Goal: Check status: Check status

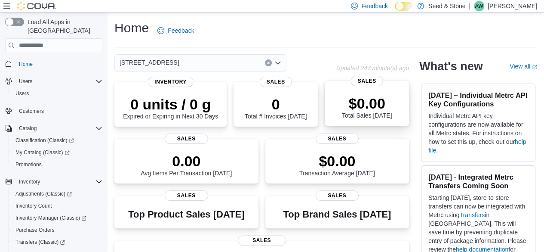
click at [387, 99] on p "$0.00" at bounding box center [367, 103] width 50 height 17
click at [370, 98] on p "$0.00" at bounding box center [367, 103] width 50 height 17
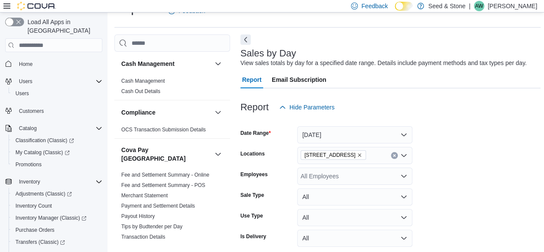
scroll to position [120, 0]
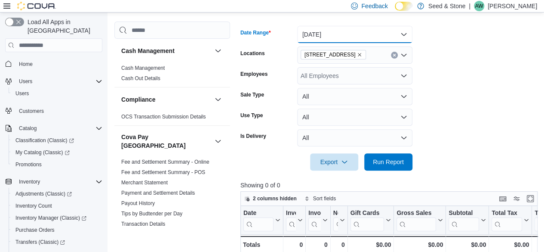
click at [331, 35] on button "[DATE]" at bounding box center [354, 34] width 115 height 17
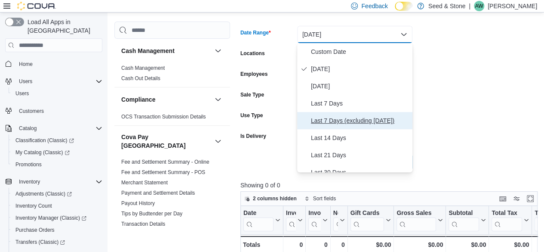
click at [315, 117] on span "Last 7 Days (excluding [DATE])" at bounding box center [360, 120] width 98 height 10
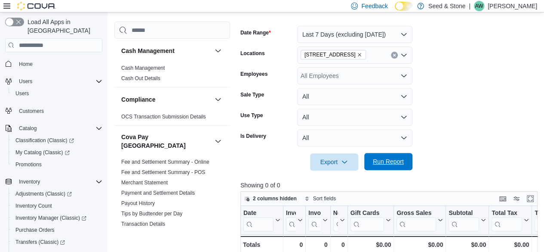
click at [400, 156] on span "Run Report" at bounding box center [388, 161] width 38 height 17
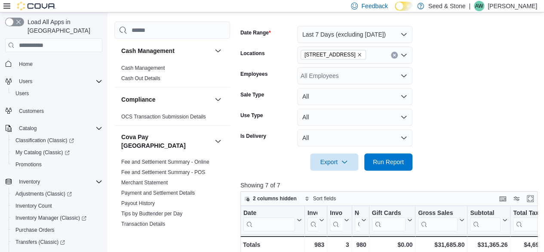
scroll to position [220, 0]
